Goal: Find specific page/section: Find specific page/section

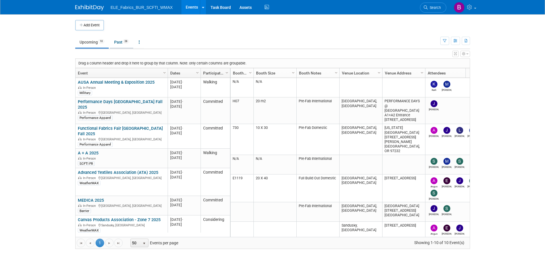
click at [120, 41] on link "Past 28" at bounding box center [121, 42] width 23 height 11
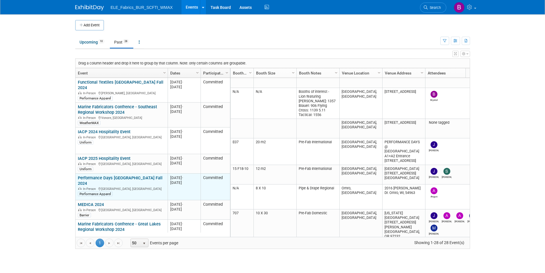
scroll to position [34, 0]
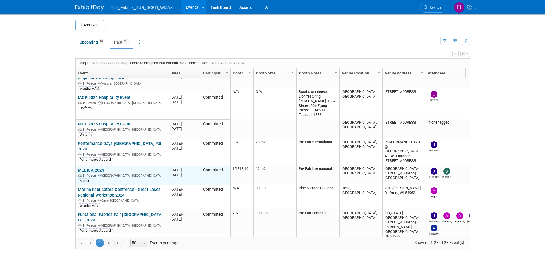
click at [96, 167] on link "MEDICA 2024" at bounding box center [91, 169] width 26 height 5
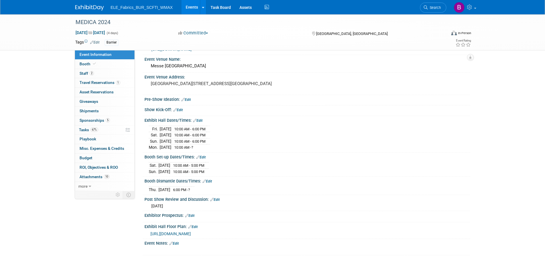
scroll to position [29, 0]
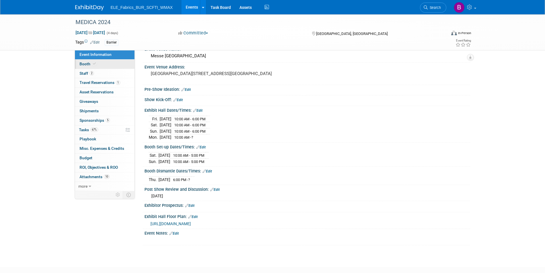
click at [102, 63] on link "Booth" at bounding box center [105, 64] width 60 height 9
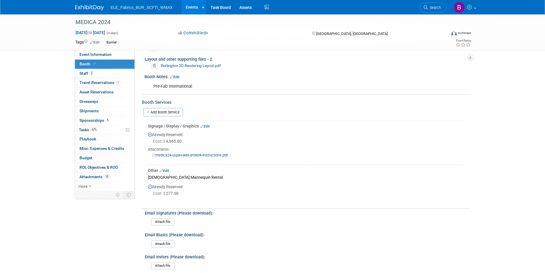
scroll to position [114, 0]
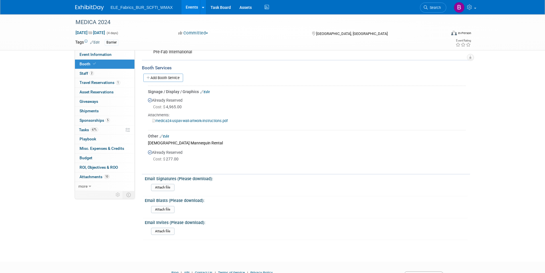
click at [97, 8] on img at bounding box center [89, 8] width 29 height 6
